Goal: Transaction & Acquisition: Download file/media

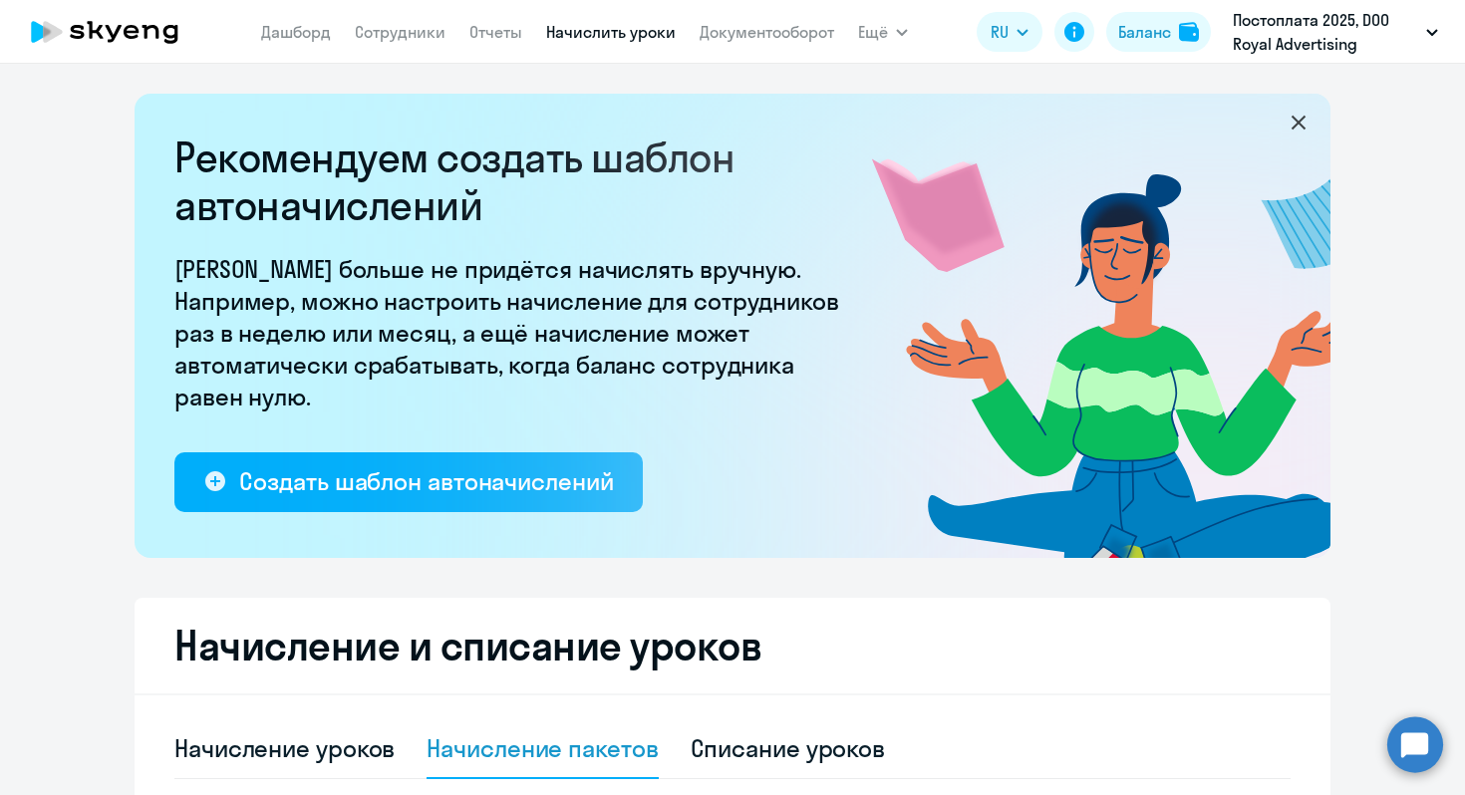
select select "30"
click at [491, 33] on link "Отчеты" at bounding box center [495, 32] width 53 height 20
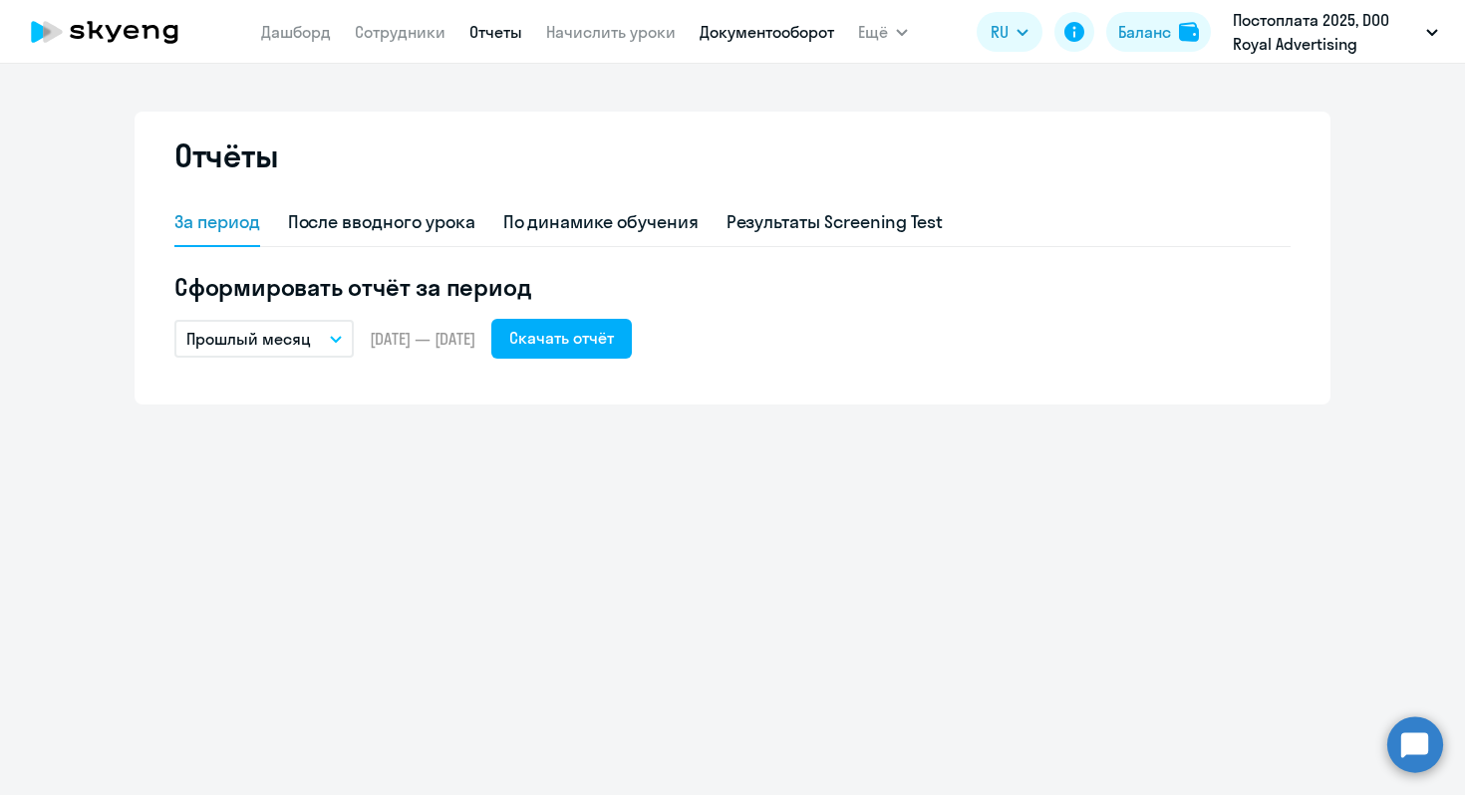
click at [756, 28] on link "Документооборот" at bounding box center [767, 32] width 135 height 20
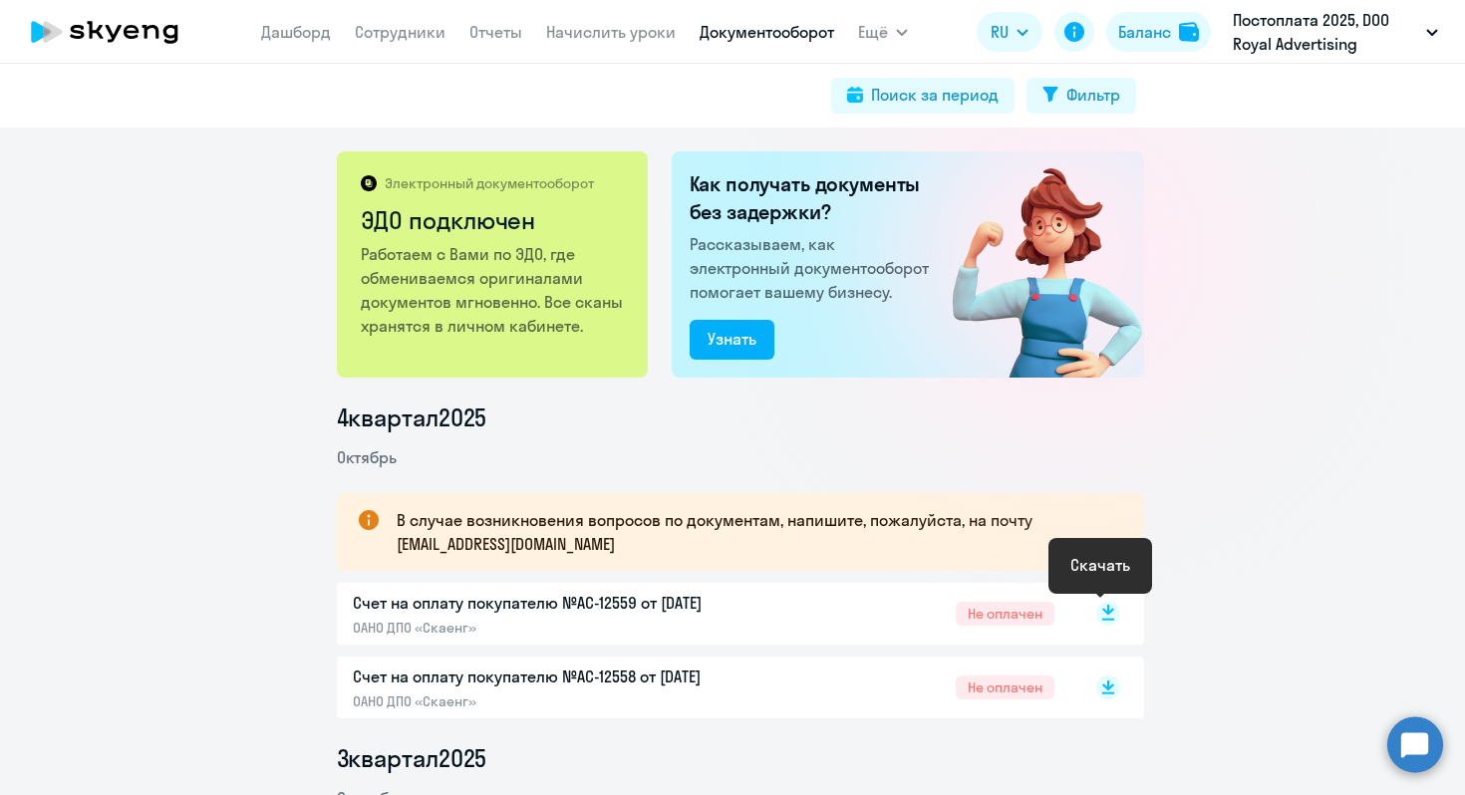
click at [1102, 616] on rect at bounding box center [1108, 614] width 24 height 24
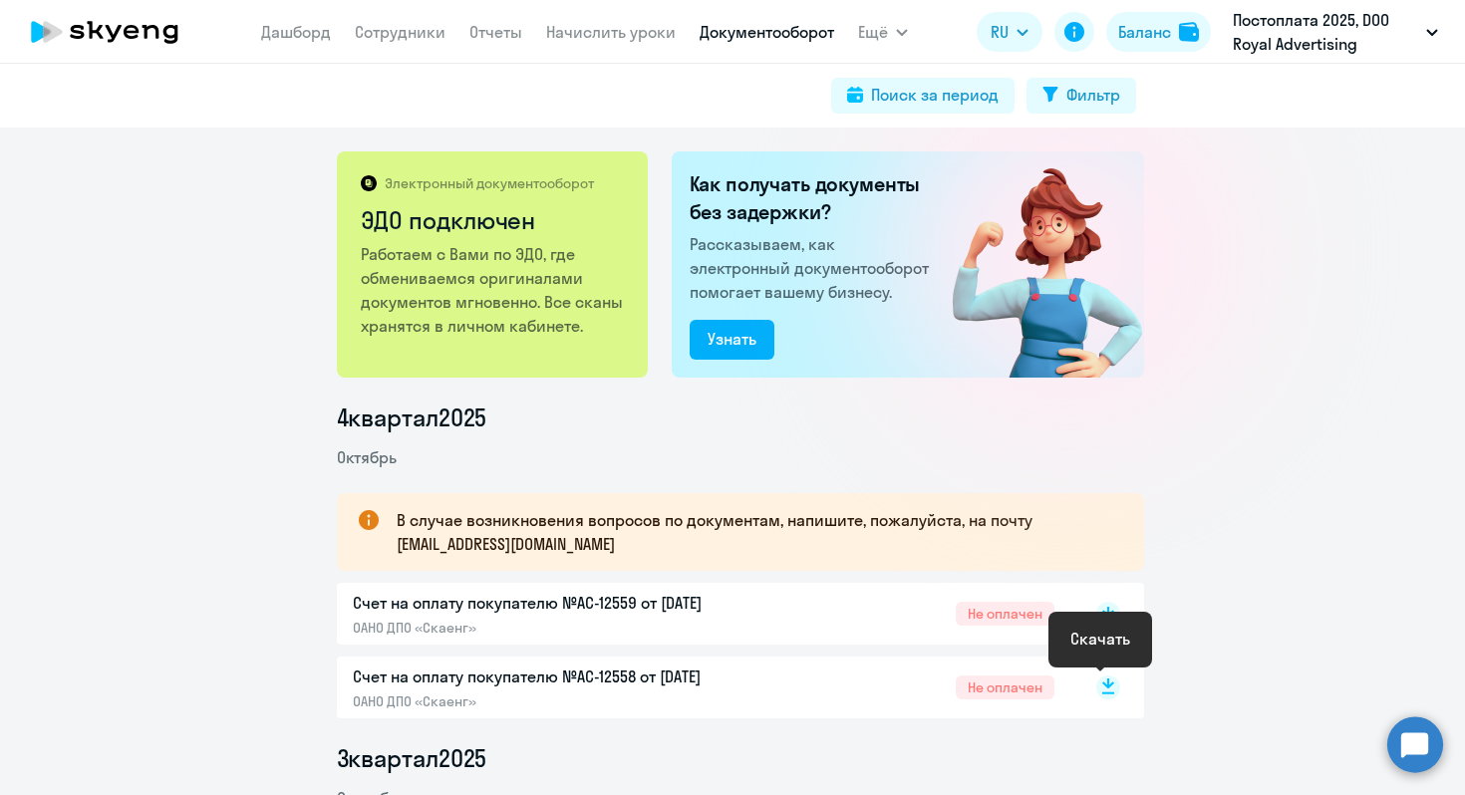
click at [1103, 687] on rect at bounding box center [1108, 688] width 24 height 24
click at [807, 28] on link "Документооборот" at bounding box center [767, 32] width 135 height 20
click at [818, 33] on link "Документооборот" at bounding box center [767, 32] width 135 height 20
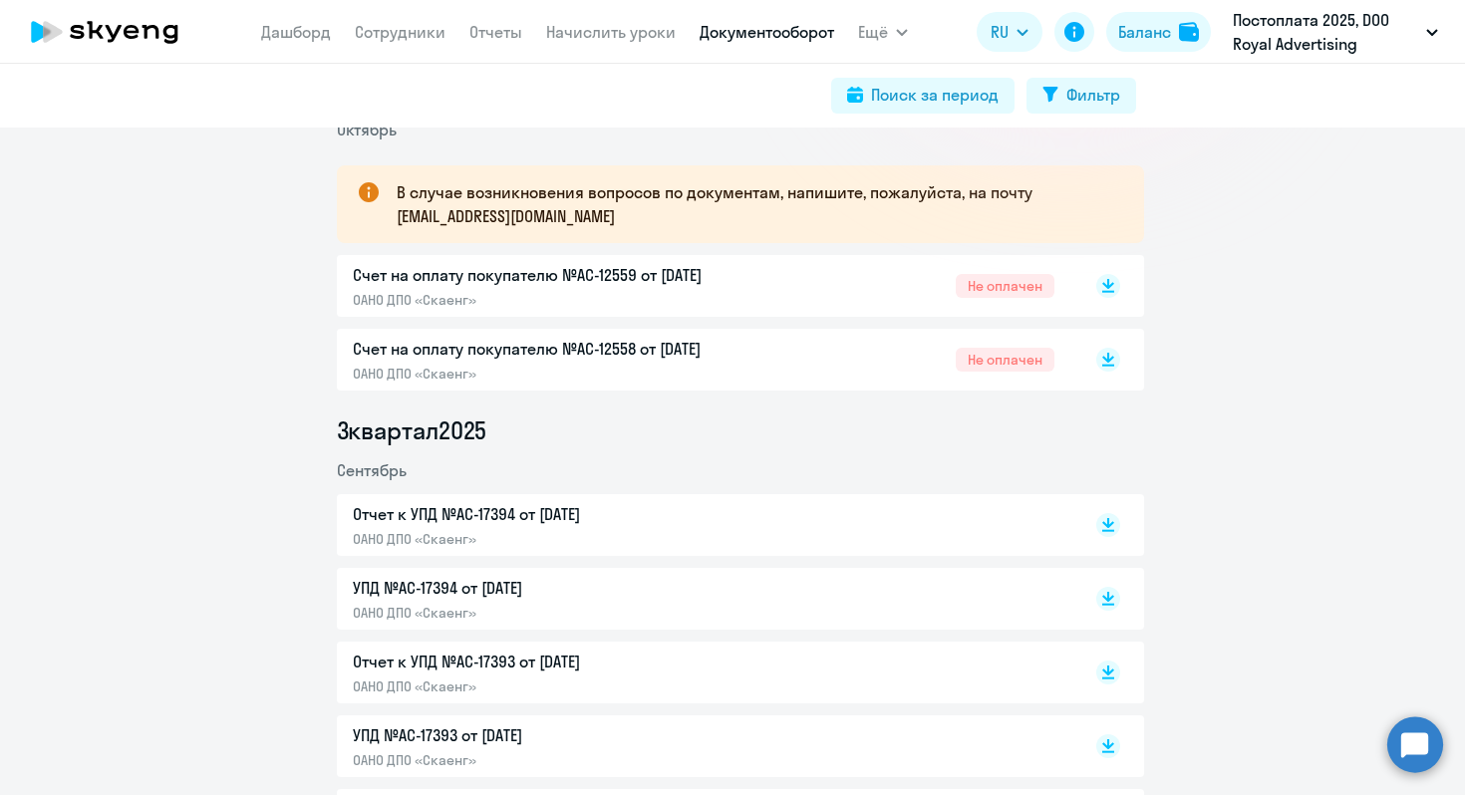
scroll to position [334, 0]
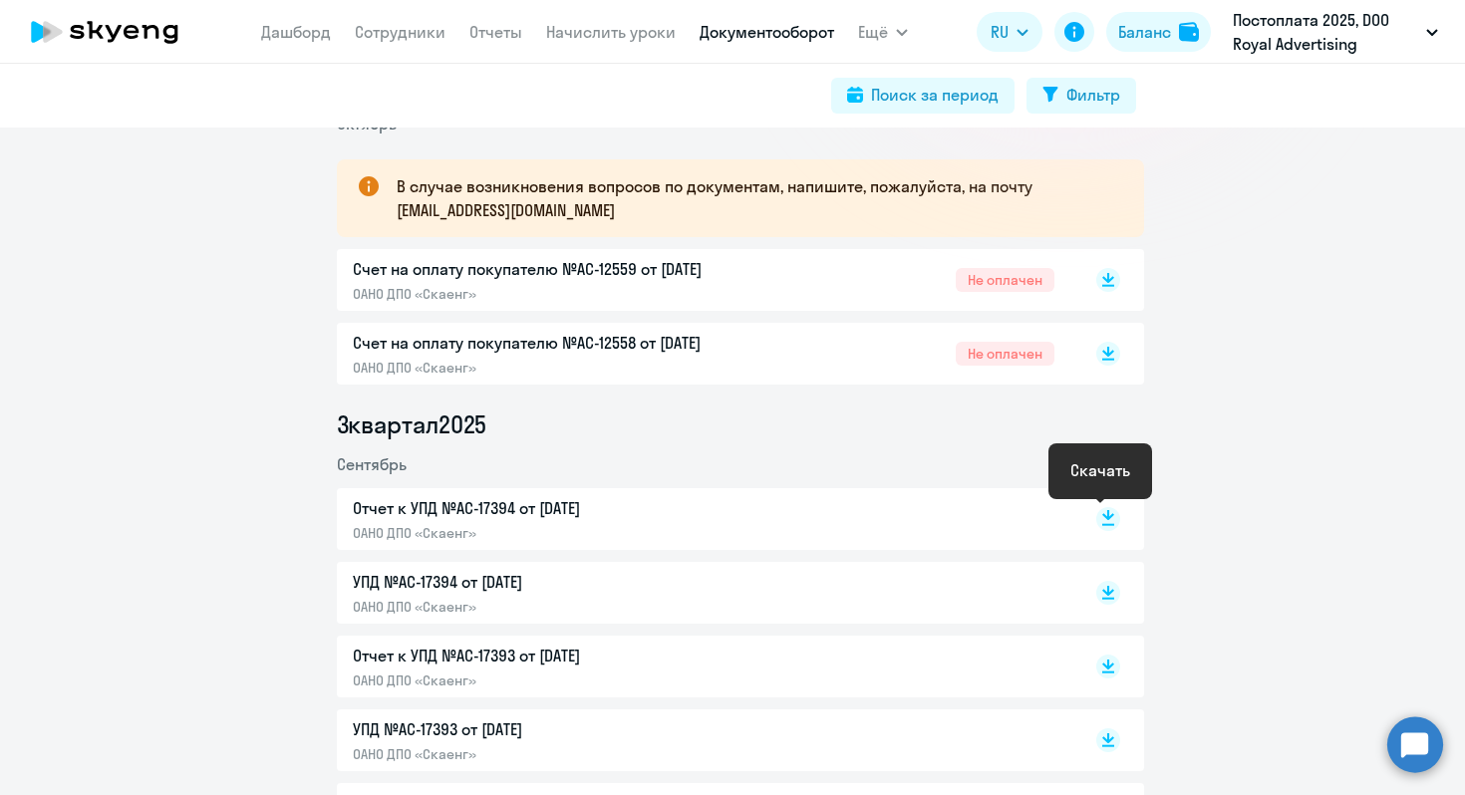
click at [1102, 524] on icon at bounding box center [1108, 525] width 12 height 2
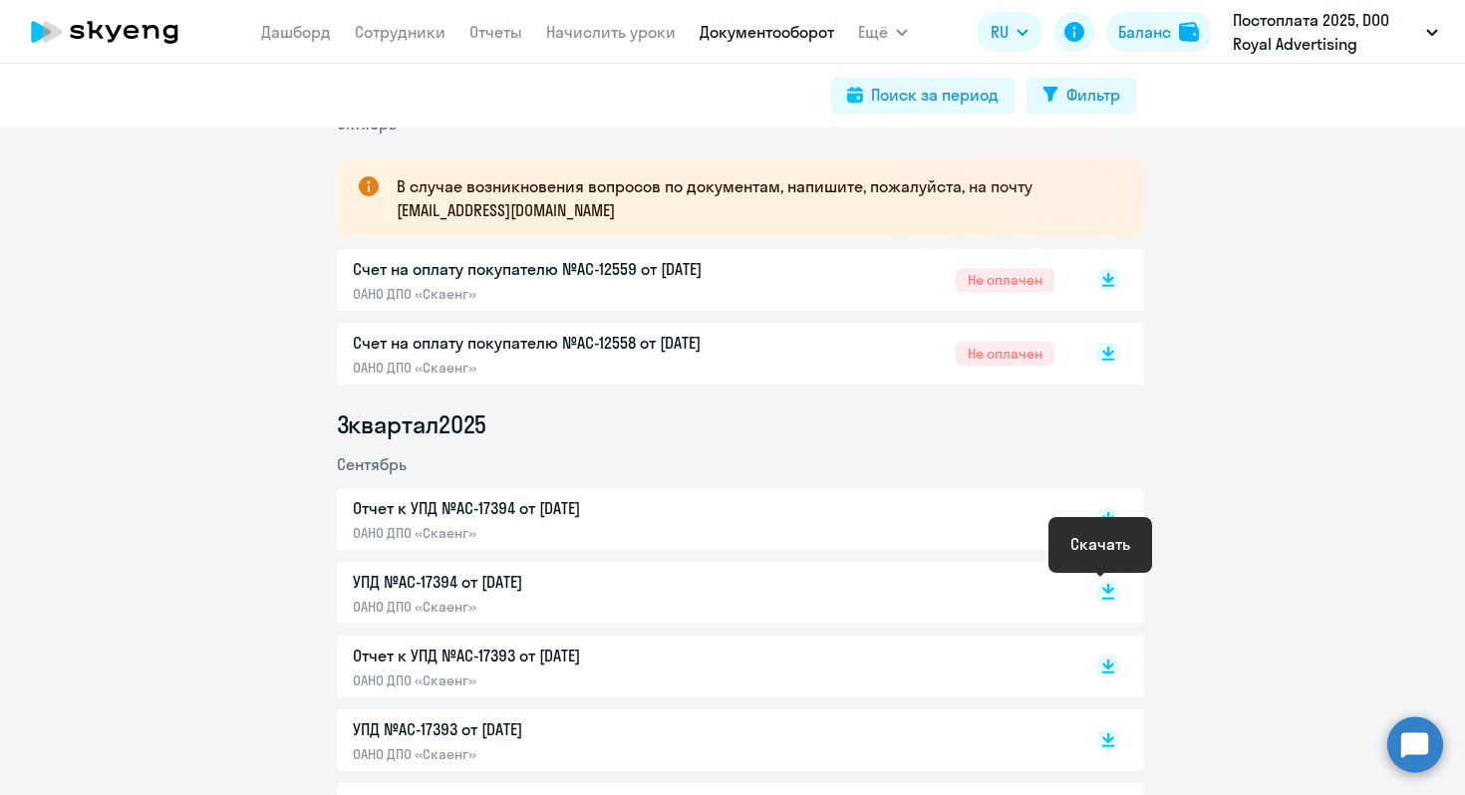
click at [1103, 589] on icon at bounding box center [1108, 589] width 12 height 10
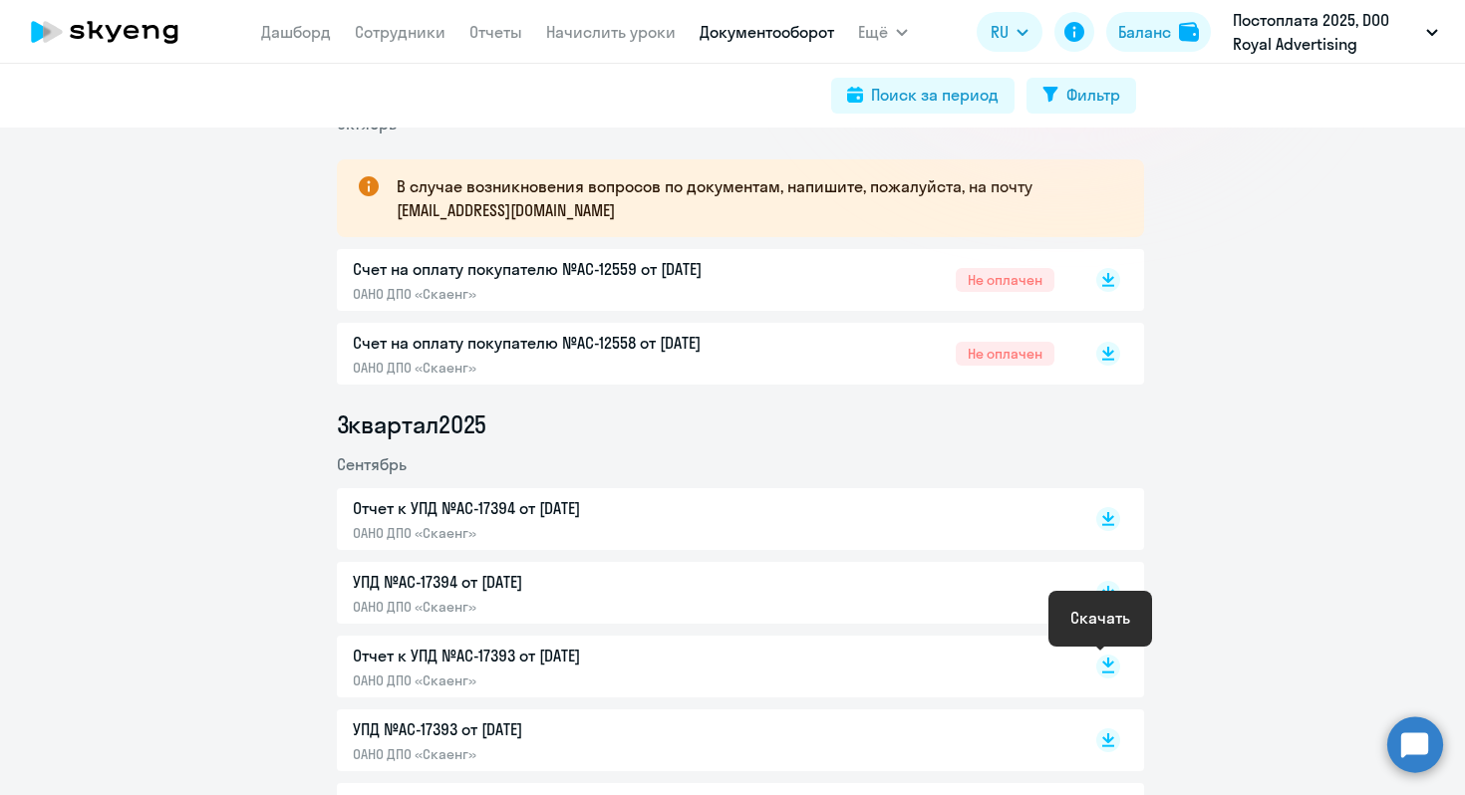
click at [1102, 666] on icon at bounding box center [1108, 663] width 12 height 10
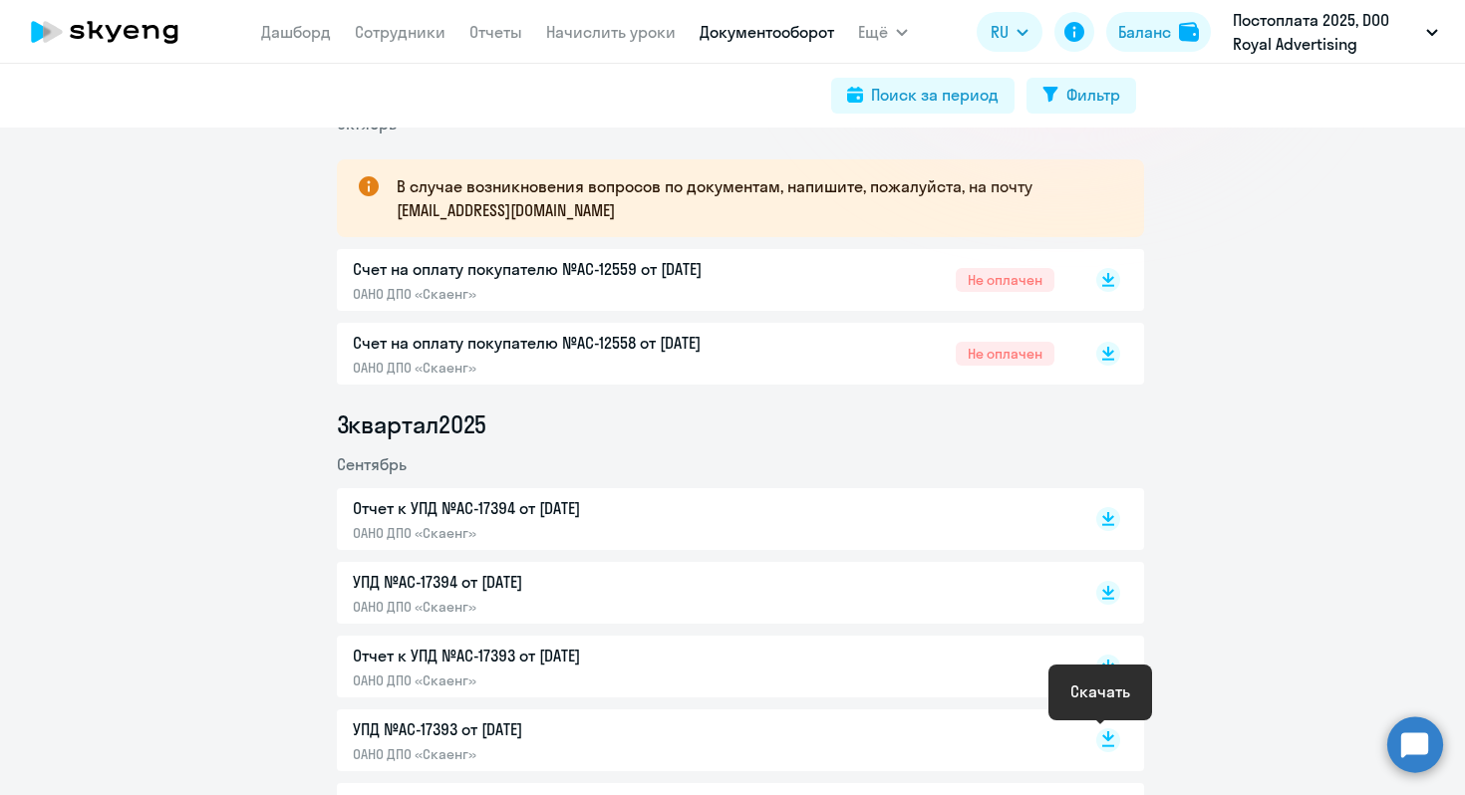
click at [1102, 738] on icon at bounding box center [1108, 736] width 12 height 10
